Goal: Contribute content

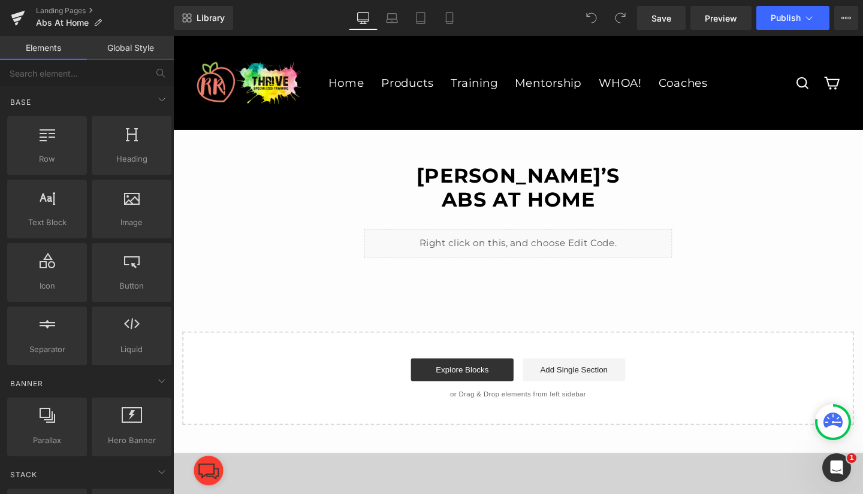
click at [14, 13] on icon at bounding box center [18, 18] width 14 height 30
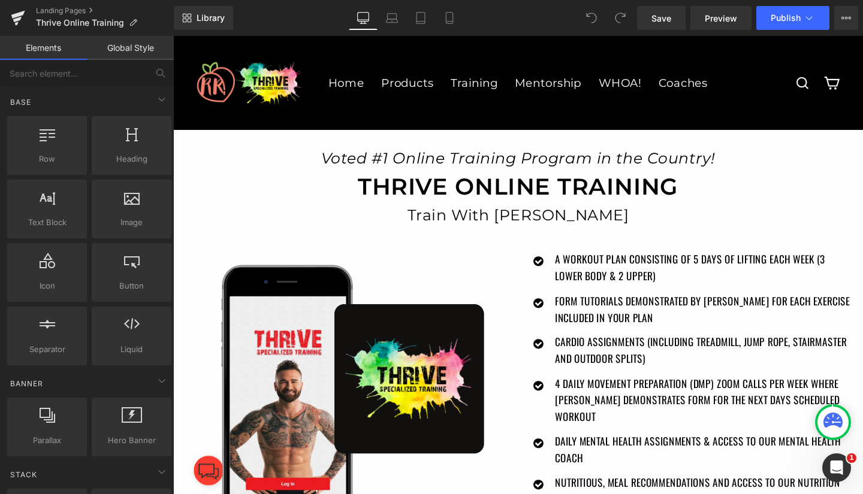
click at [14, 11] on icon at bounding box center [18, 18] width 14 height 30
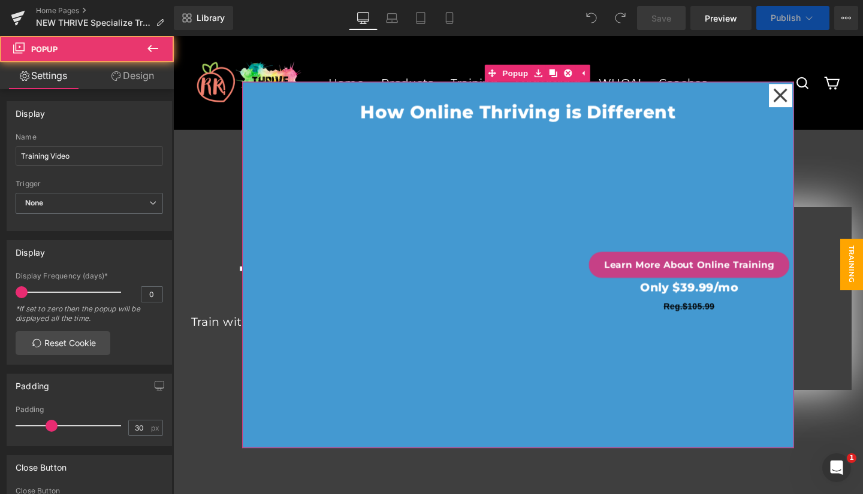
click at [804, 94] on icon at bounding box center [812, 98] width 16 height 16
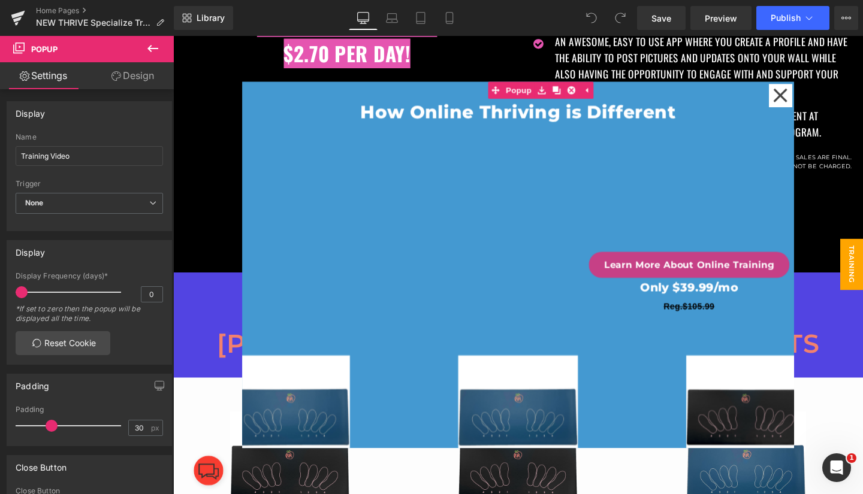
scroll to position [633, 0]
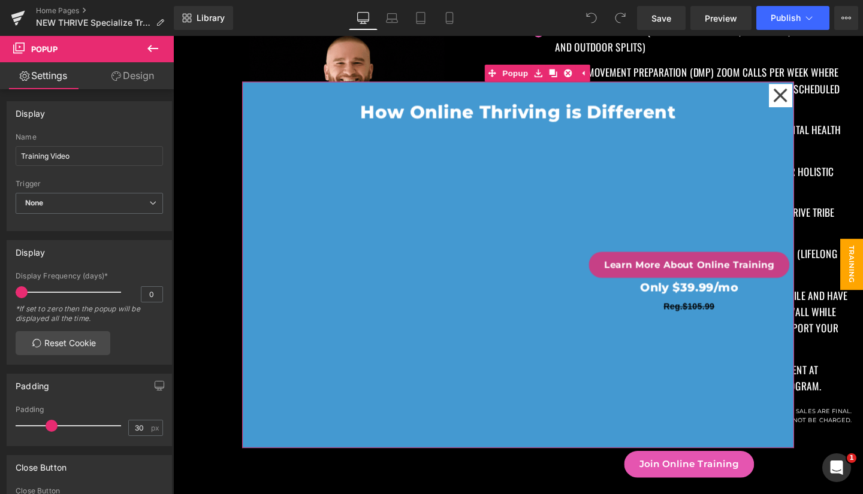
click at [584, 79] on icon at bounding box center [588, 75] width 8 height 9
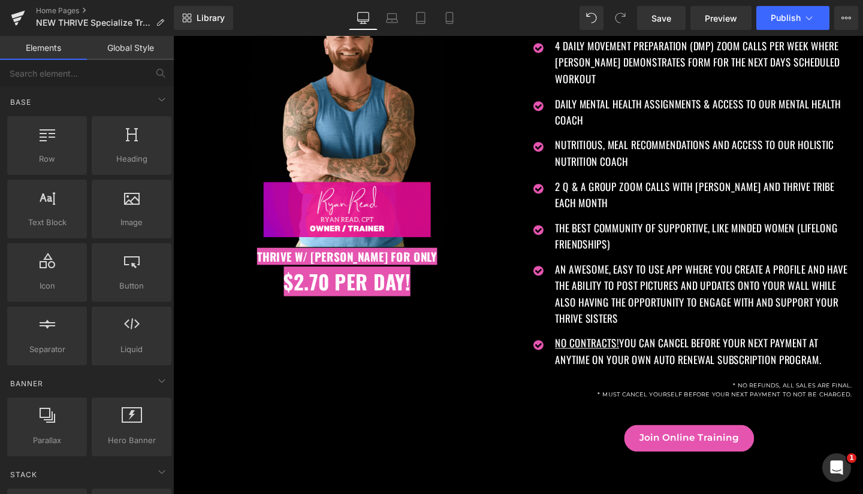
scroll to position [615, 0]
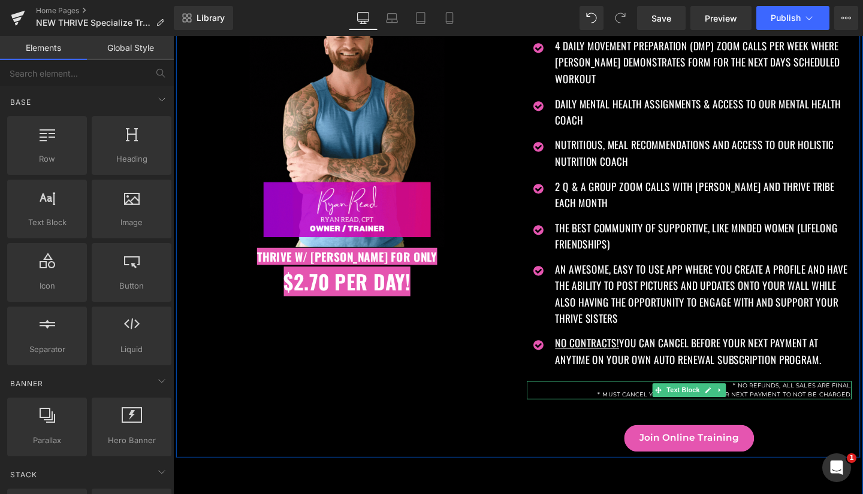
click at [808, 409] on p "* MUST CANCEL YOURSELF BEFORE YOUR NEXT PAYMENT TO NOT BE CHARGED." at bounding box center [716, 414] width 342 height 10
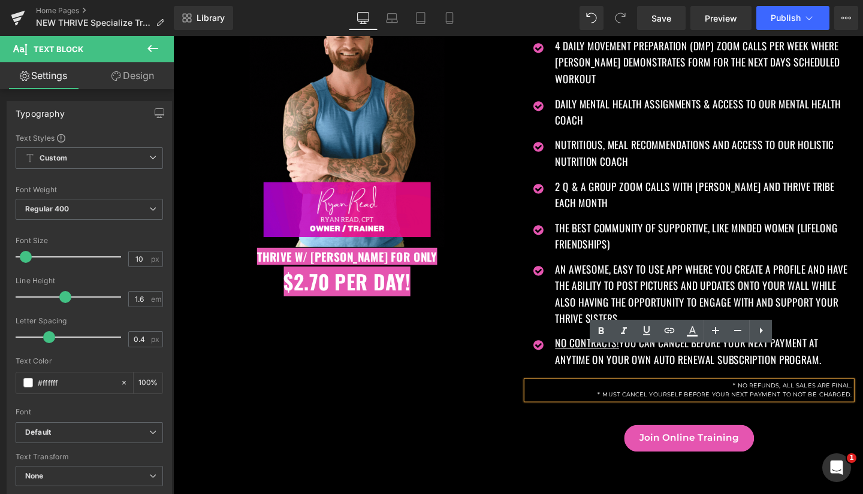
click at [729, 409] on p "* MUST CANCEL YOURSELF BEFORE YOUR NEXT PAYMENT TO NOT BE CHARGED." at bounding box center [716, 414] width 342 height 10
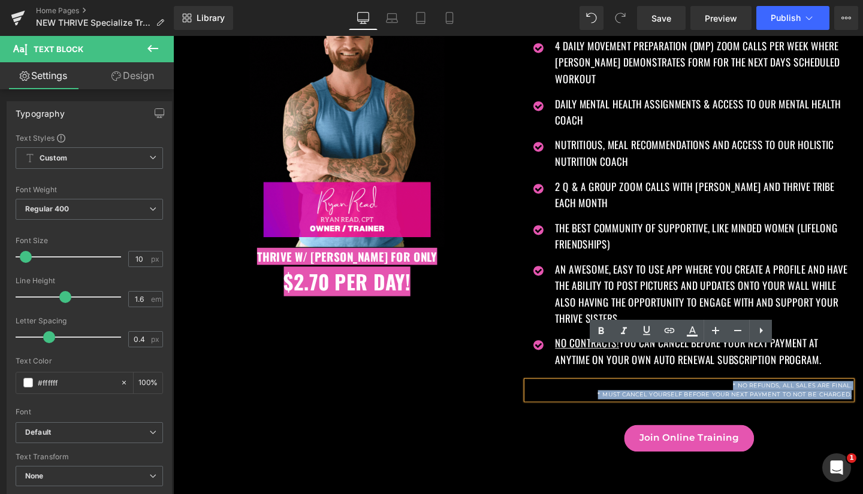
drag, startPoint x: 749, startPoint y: 372, endPoint x: 858, endPoint y: 385, distance: 110.4
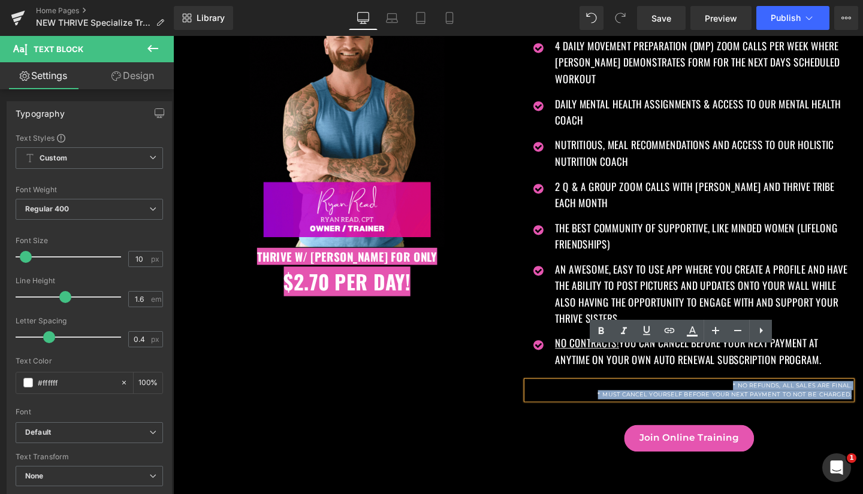
click at [858, 399] on div "* NO REFUNDS, ALL SALES ARE FINAL. * MUST CANCEL YOURSELF BEFORE YOUR NEXT PAYM…" at bounding box center [716, 408] width 342 height 19
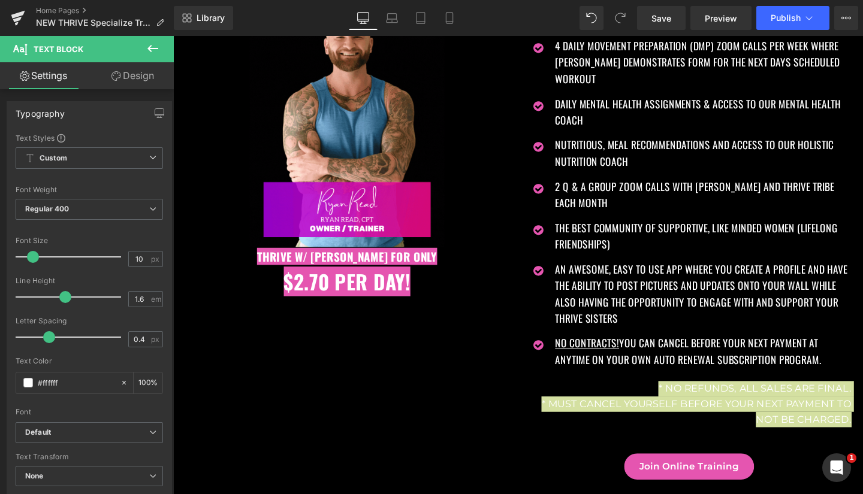
drag, startPoint x: 26, startPoint y: 257, endPoint x: 34, endPoint y: 258, distance: 7.3
click at [34, 258] on span at bounding box center [33, 257] width 12 height 12
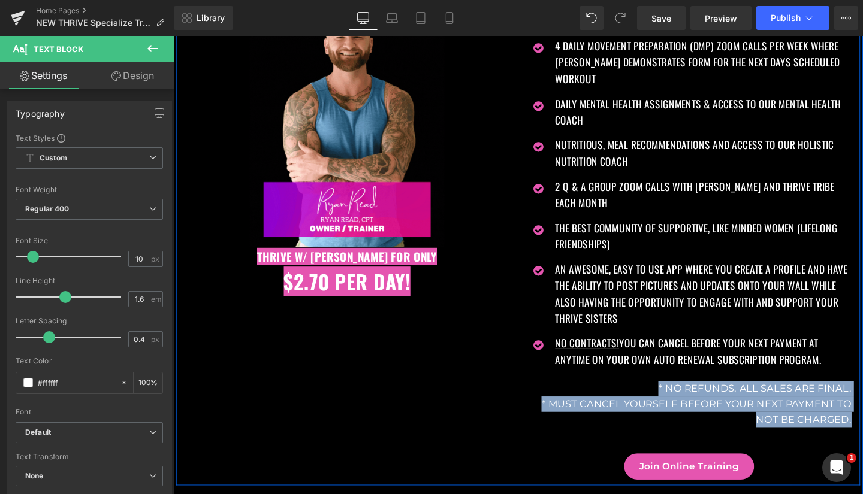
click at [391, 401] on div "Image Thrive w/ Ryan for only Text Block $2.70 per day Text Block Thrive w/ Rya…" at bounding box center [535, 201] width 719 height 615
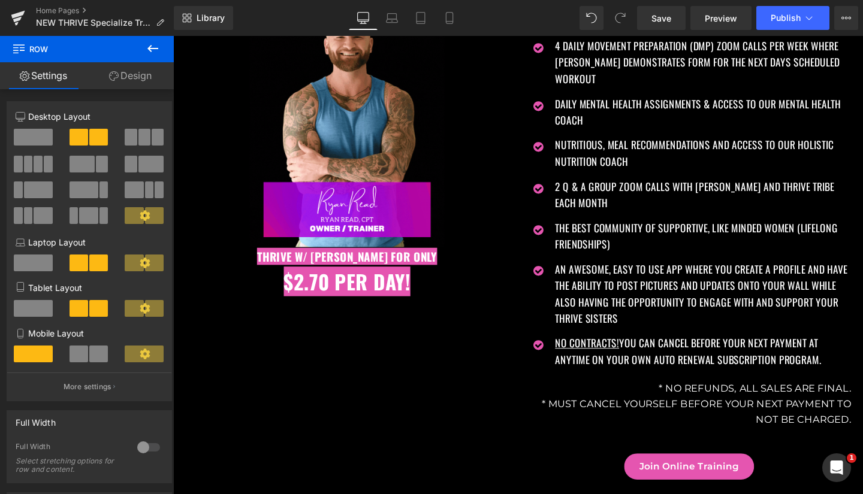
click at [653, 14] on span "Save" at bounding box center [661, 18] width 20 height 13
click at [789, 14] on span "Publish" at bounding box center [786, 18] width 30 height 10
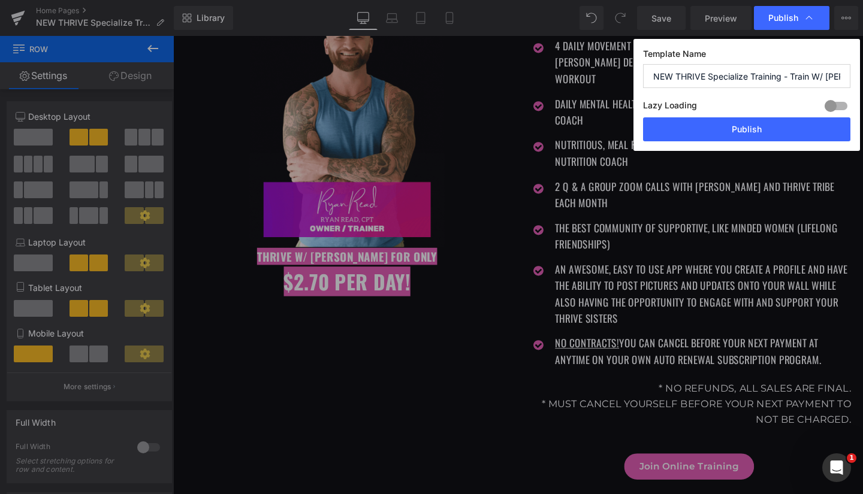
click at [753, 129] on button "Publish" at bounding box center [746, 129] width 207 height 24
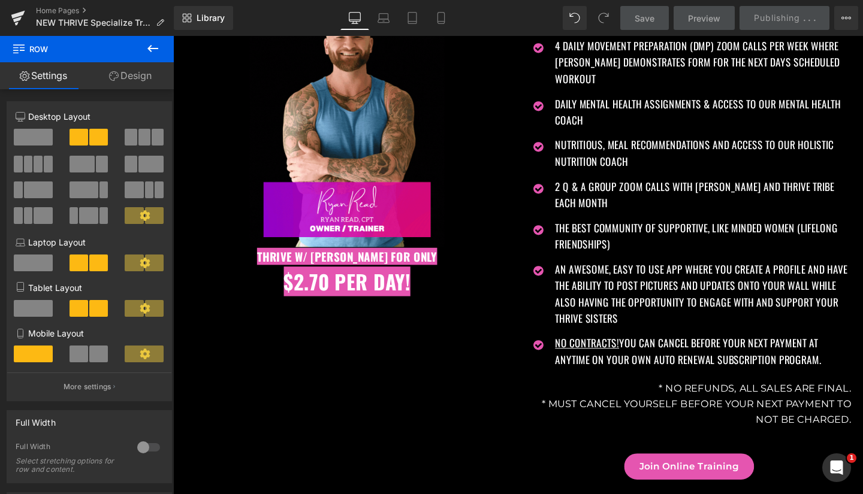
scroll to position [0, 0]
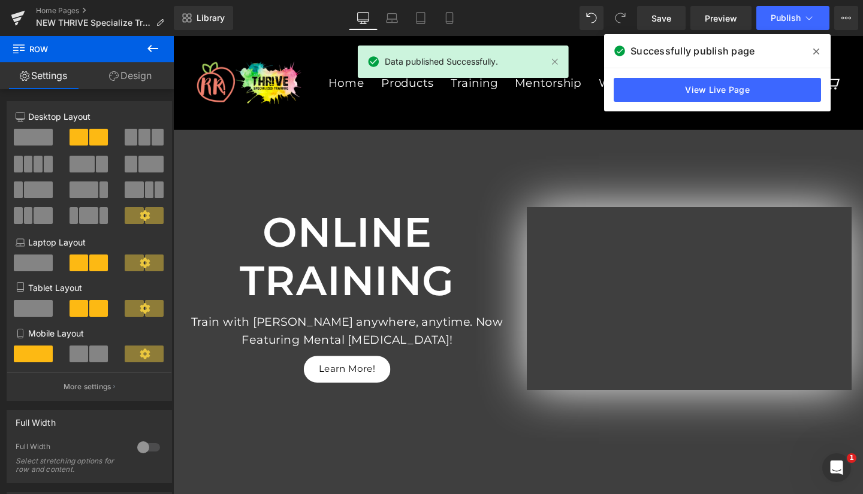
click at [717, 89] on link "View Live Page" at bounding box center [717, 90] width 207 height 24
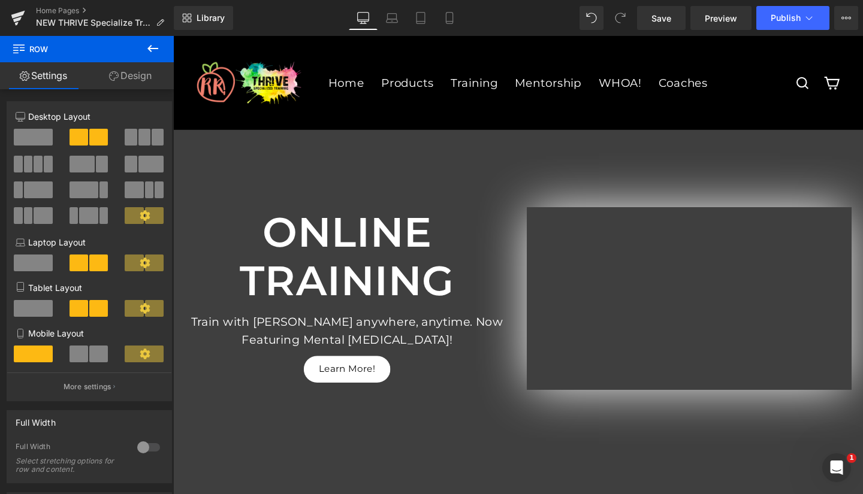
click at [16, 20] on icon at bounding box center [17, 19] width 8 height 5
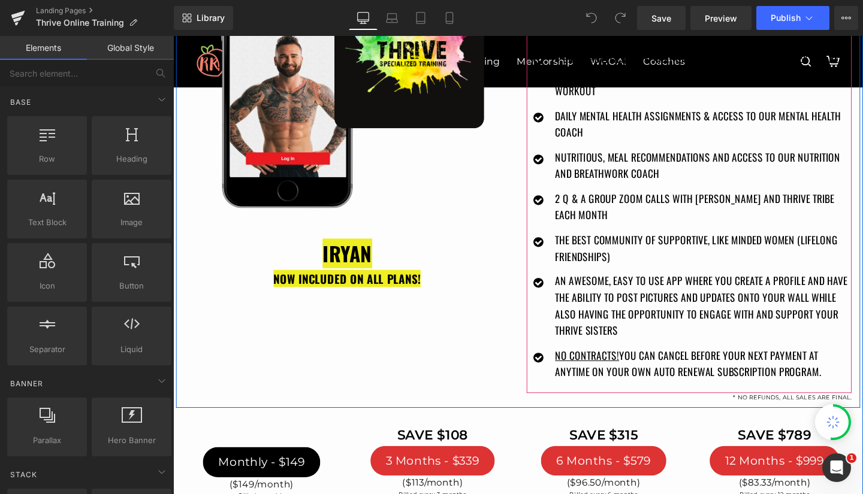
scroll to position [298, 0]
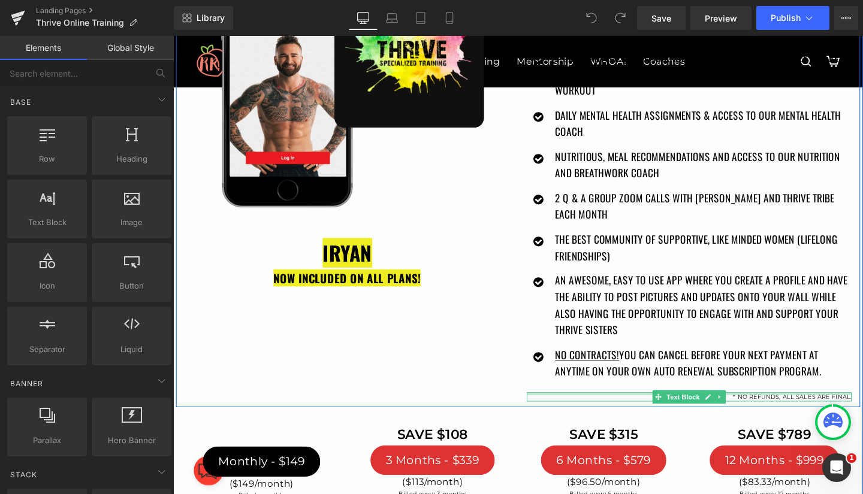
click at [780, 411] on div at bounding box center [716, 412] width 342 height 3
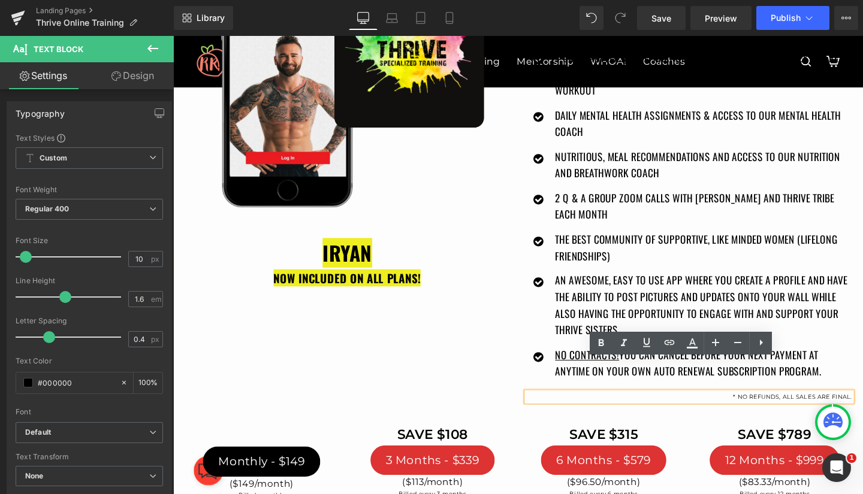
drag, startPoint x: 756, startPoint y: 382, endPoint x: 865, endPoint y: 375, distance: 109.3
click at [862, 411] on div "* NO REFUNDS, ALL SALES ARE FINAL." at bounding box center [716, 416] width 342 height 10
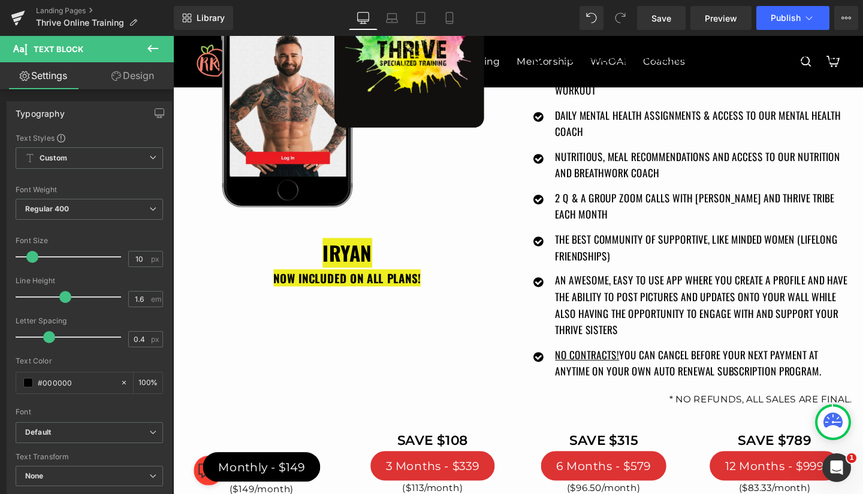
drag, startPoint x: 26, startPoint y: 256, endPoint x: 32, endPoint y: 257, distance: 6.1
click at [32, 257] on span at bounding box center [32, 257] width 12 height 12
click at [664, 13] on span "Save" at bounding box center [661, 18] width 20 height 13
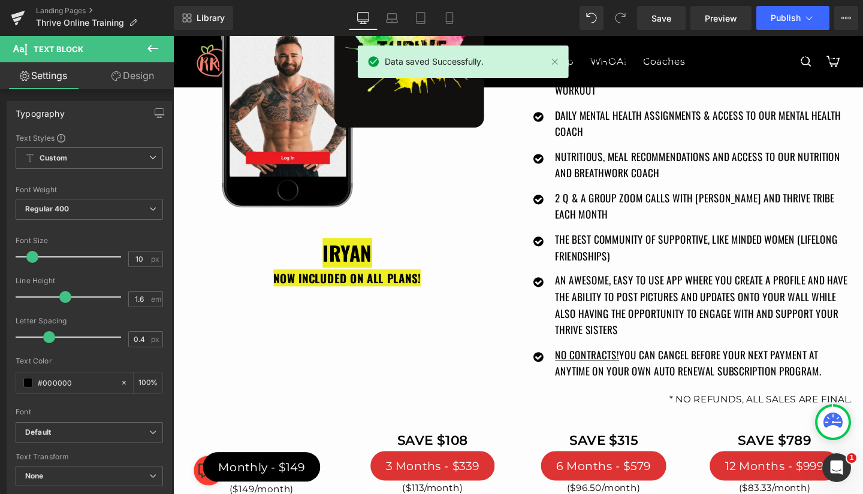
click at [781, 16] on span "Publish" at bounding box center [786, 18] width 30 height 10
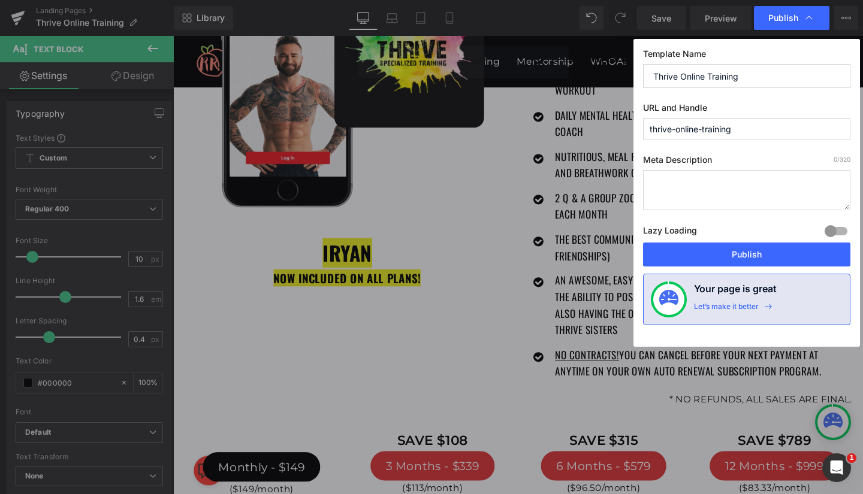
click at [749, 254] on button "Publish" at bounding box center [746, 255] width 207 height 24
